Goal: Information Seeking & Learning: Learn about a topic

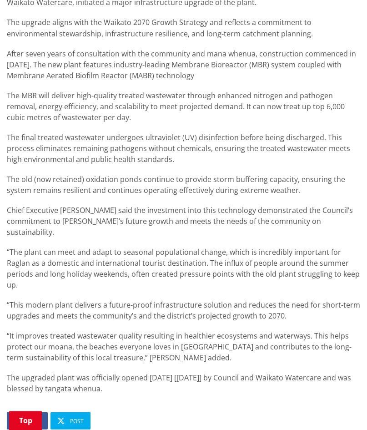
scroll to position [522, 0]
click at [40, 247] on p "“The plant can meet and adapt to seasonal populational change, which is incredi…" at bounding box center [183, 269] width 353 height 44
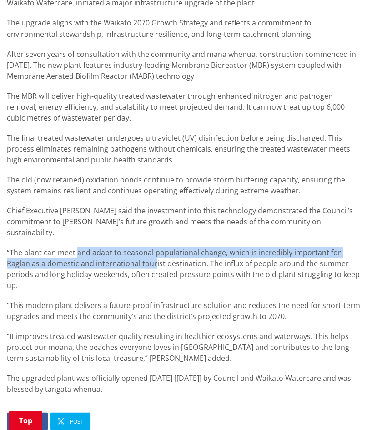
drag, startPoint x: 77, startPoint y: 241, endPoint x: 155, endPoint y: 248, distance: 77.7
click at [155, 248] on p "“The plant can meet and adapt to seasonal populational change, which is incredi…" at bounding box center [183, 269] width 353 height 44
click at [128, 247] on p "“The plant can meet and adapt to seasonal populational change, which is incredi…" at bounding box center [183, 269] width 353 height 44
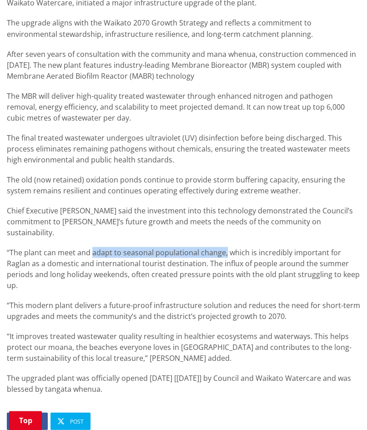
drag, startPoint x: 93, startPoint y: 240, endPoint x: 223, endPoint y: 240, distance: 130.5
click at [223, 247] on p "“The plant can meet and adapt to seasonal populational change, which is incredi…" at bounding box center [183, 269] width 353 height 44
copy p "adapt to seasonal populational change,"
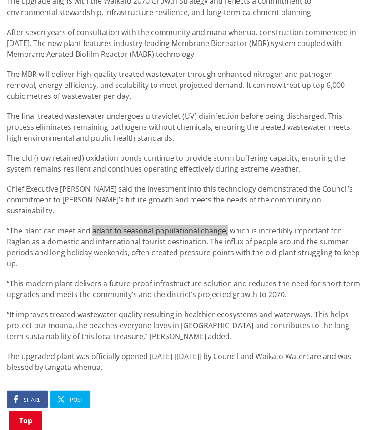
scroll to position [527, 0]
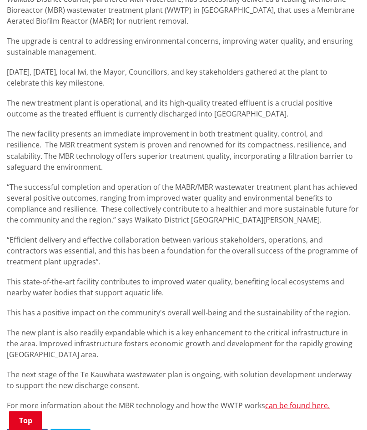
scroll to position [400, 0]
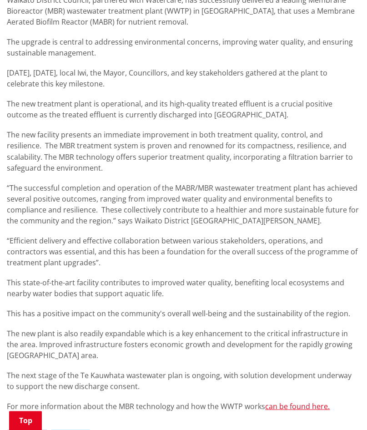
click at [61, 240] on p "“Efficient delivery and effective collaboration between various stakeholders, o…" at bounding box center [183, 251] width 353 height 33
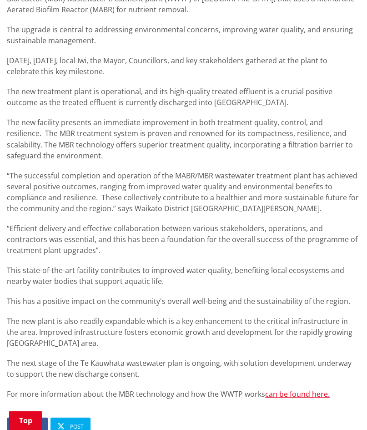
scroll to position [410, 0]
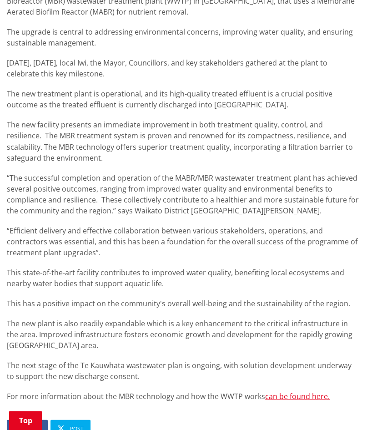
click at [101, 251] on p "“Efficient delivery and effective collaboration between various stakeholders, o…" at bounding box center [183, 241] width 353 height 33
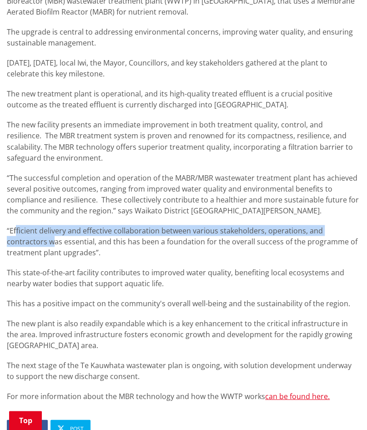
drag, startPoint x: 16, startPoint y: 230, endPoint x: 47, endPoint y: 240, distance: 32.9
click at [47, 240] on p "“Efficient delivery and effective collaboration between various stakeholders, o…" at bounding box center [183, 241] width 353 height 33
drag, startPoint x: 102, startPoint y: 253, endPoint x: 8, endPoint y: 231, distance: 96.9
click at [8, 231] on p "“Efficient delivery and effective collaboration between various stakeholders, o…" at bounding box center [183, 241] width 353 height 33
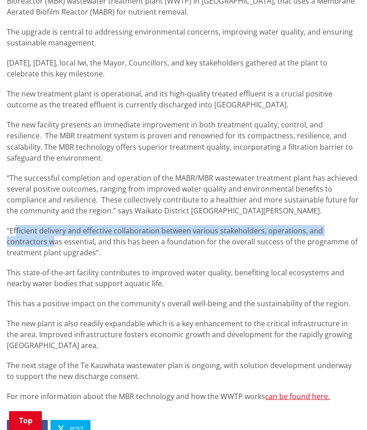
copy p "“Efficient delivery and effective collaboration between various stakeholders, o…"
click at [102, 247] on p "“Efficient delivery and effective collaboration between various stakeholders, o…" at bounding box center [183, 241] width 353 height 33
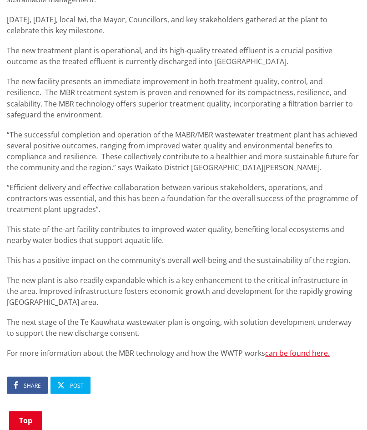
scroll to position [453, 0]
click at [163, 205] on p "“Efficient delivery and effective collaboration between various stakeholders, o…" at bounding box center [183, 198] width 353 height 33
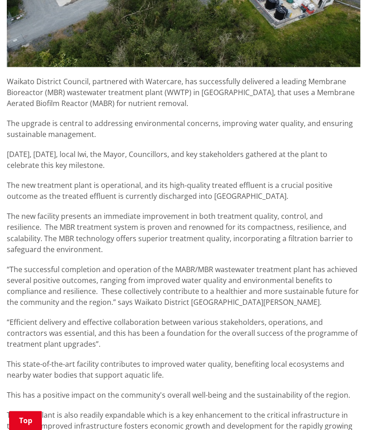
scroll to position [296, 0]
